Goal: Task Accomplishment & Management: Manage account settings

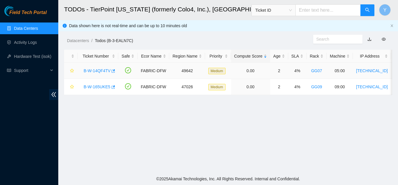
click at [98, 71] on link "B-W-14QF4TV" at bounding box center [97, 70] width 27 height 5
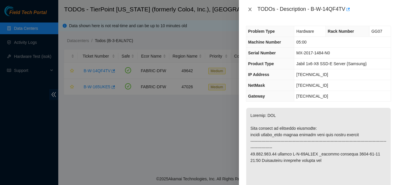
click at [248, 8] on icon "close" at bounding box center [250, 9] width 5 height 5
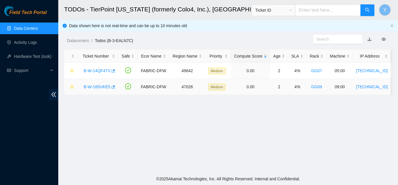
click at [100, 86] on link "B-W-165UKE5" at bounding box center [97, 86] width 27 height 5
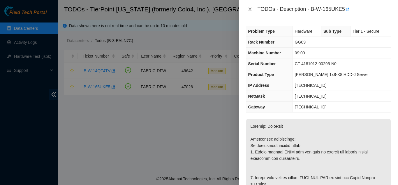
click at [250, 8] on icon "close" at bounding box center [250, 9] width 5 height 5
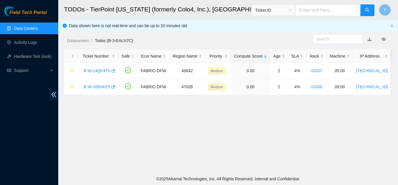
click at [20, 27] on link "Data Centers" at bounding box center [26, 28] width 24 height 5
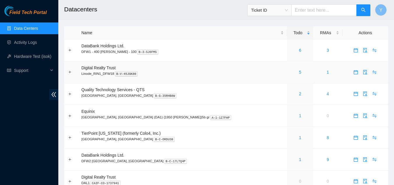
click at [290, 73] on div "5" at bounding box center [300, 72] width 20 height 6
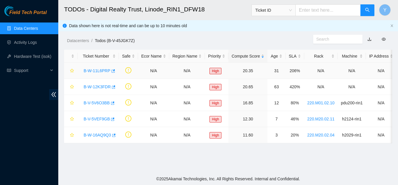
click at [94, 71] on link "B-W-11L6PRP" at bounding box center [97, 70] width 27 height 5
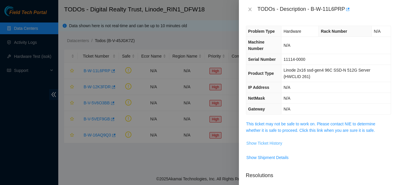
click at [271, 144] on span "Show Ticket History" at bounding box center [265, 143] width 36 height 6
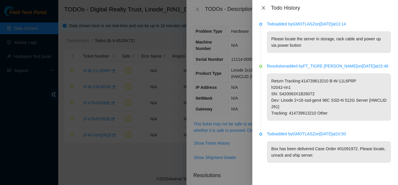
click at [264, 8] on icon "close" at bounding box center [263, 7] width 3 height 3
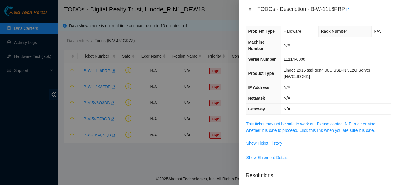
click at [250, 9] on icon "close" at bounding box center [250, 9] width 5 height 5
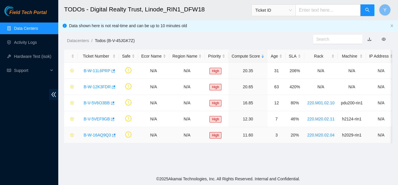
click at [97, 135] on link "B-W-16AQ9Q3" at bounding box center [97, 134] width 27 height 5
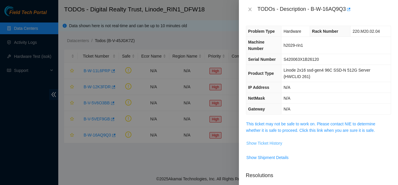
click at [260, 144] on span "Show Ticket History" at bounding box center [265, 143] width 36 height 6
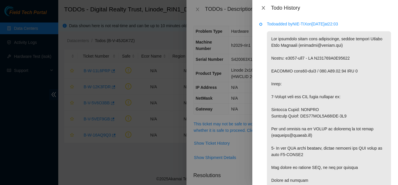
click at [264, 8] on icon "close" at bounding box center [263, 8] width 5 height 5
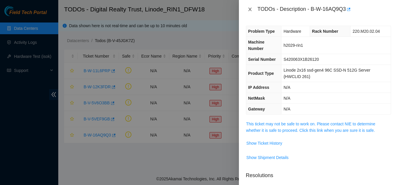
click at [250, 10] on icon "close" at bounding box center [250, 9] width 5 height 5
